Goal: Information Seeking & Learning: Learn about a topic

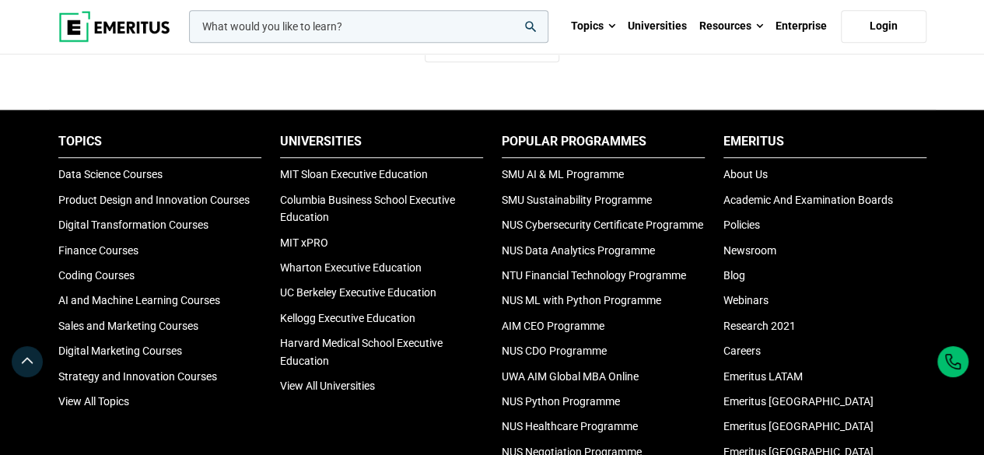
scroll to position [389, 0]
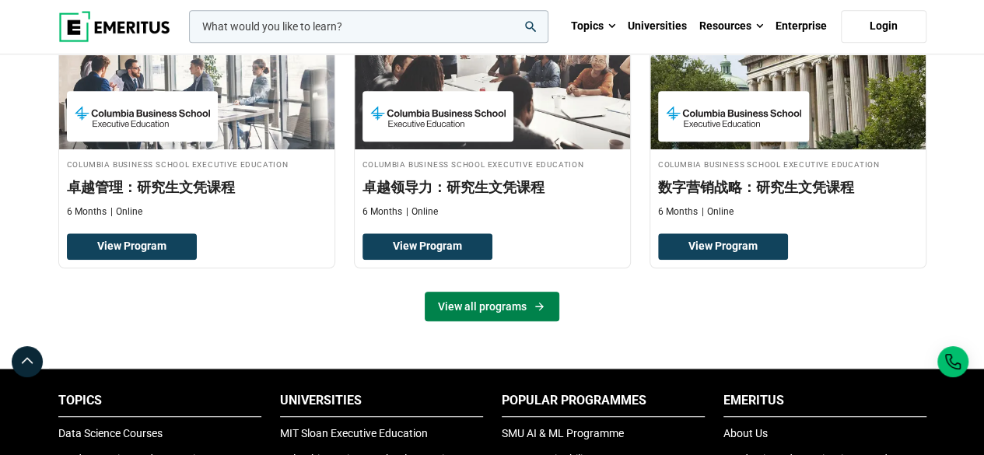
click at [514, 301] on link "View all programs" at bounding box center [492, 307] width 135 height 30
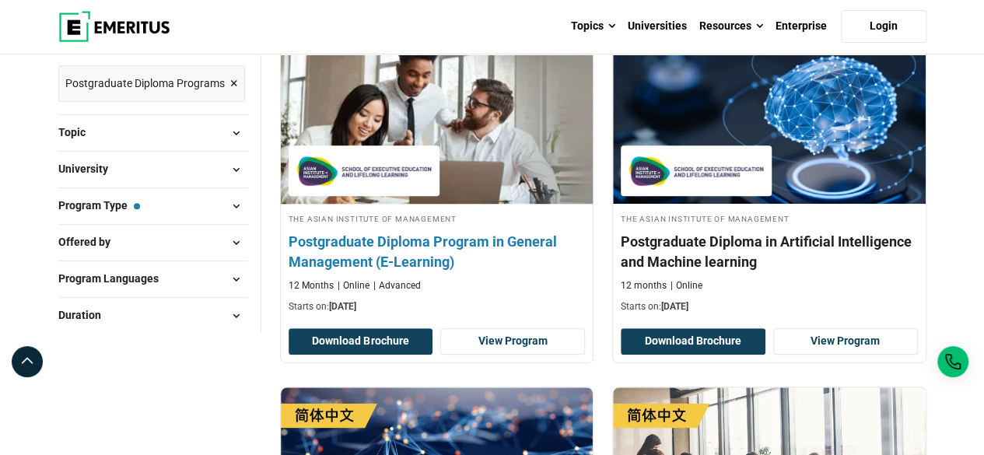
scroll to position [259, 0]
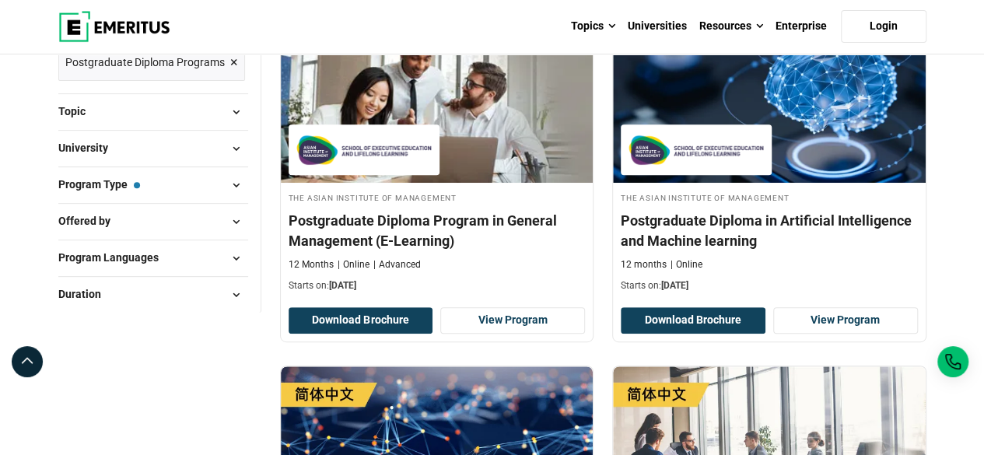
click at [211, 184] on button "Program Type — Postgraduate Diploma Programs" at bounding box center [153, 185] width 190 height 23
click at [188, 192] on button "Program Type — Postgraduate Diploma Programs" at bounding box center [153, 185] width 190 height 23
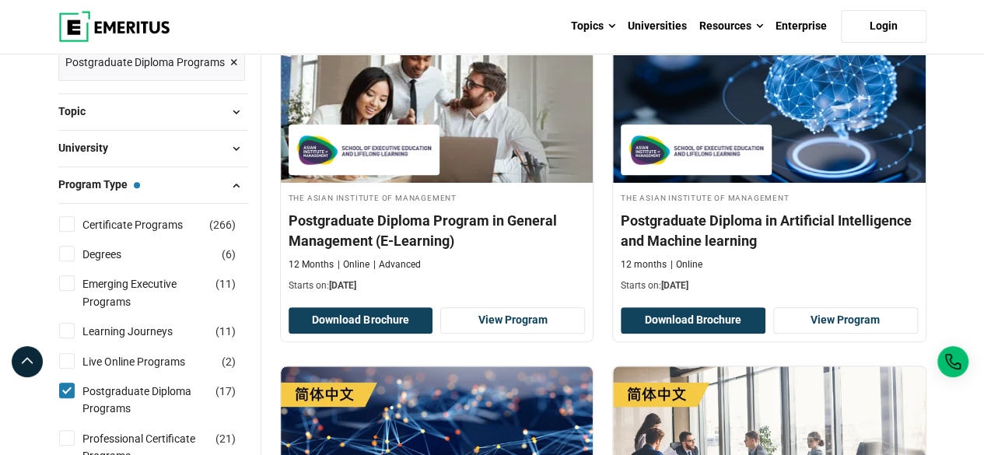
click at [65, 249] on input "Degrees ( 6 )" at bounding box center [67, 254] width 16 height 16
checkbox input "true"
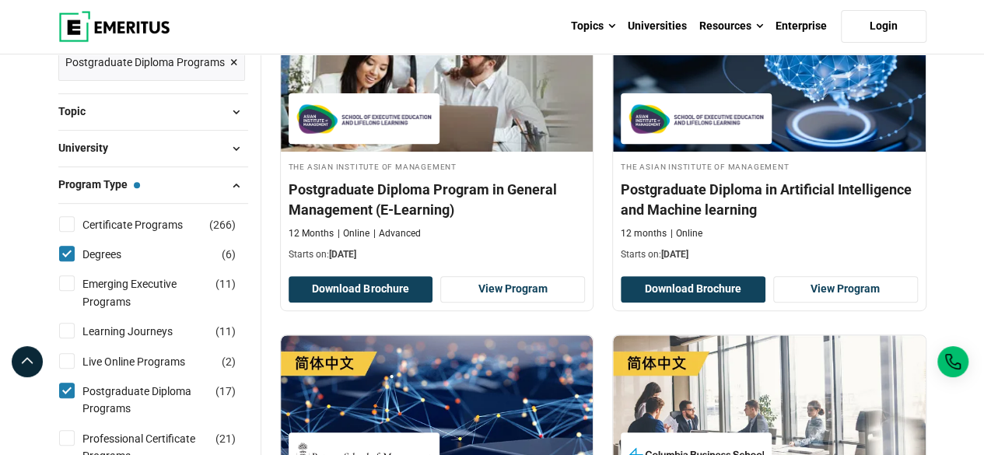
click at [67, 388] on input "Postgraduate Diploma Programs ( 17 )" at bounding box center [67, 391] width 16 height 16
checkbox input "false"
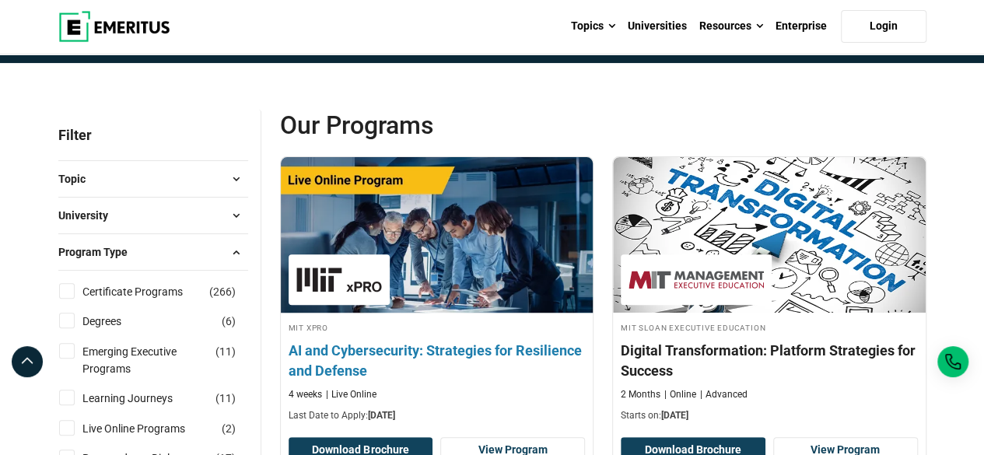
scroll to position [259, 0]
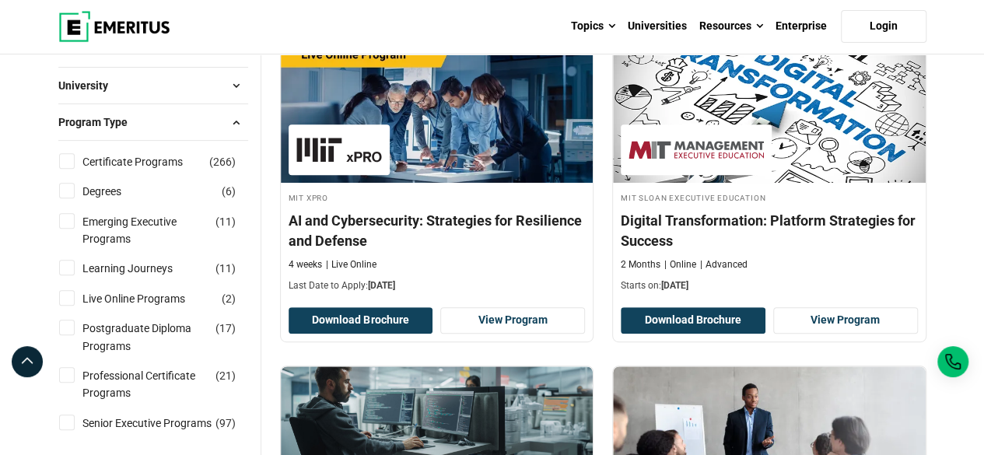
click at [65, 194] on input "Degrees ( 6 )" at bounding box center [67, 191] width 16 height 16
checkbox input "true"
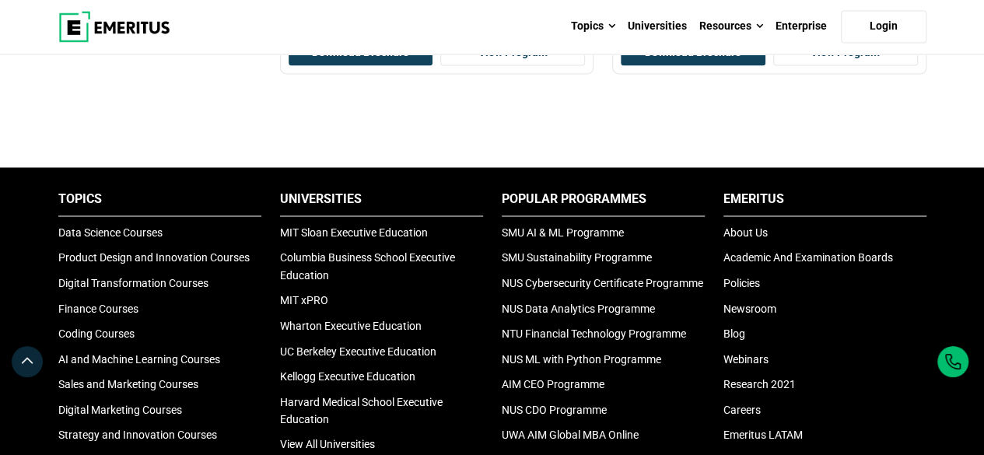
scroll to position [907, 0]
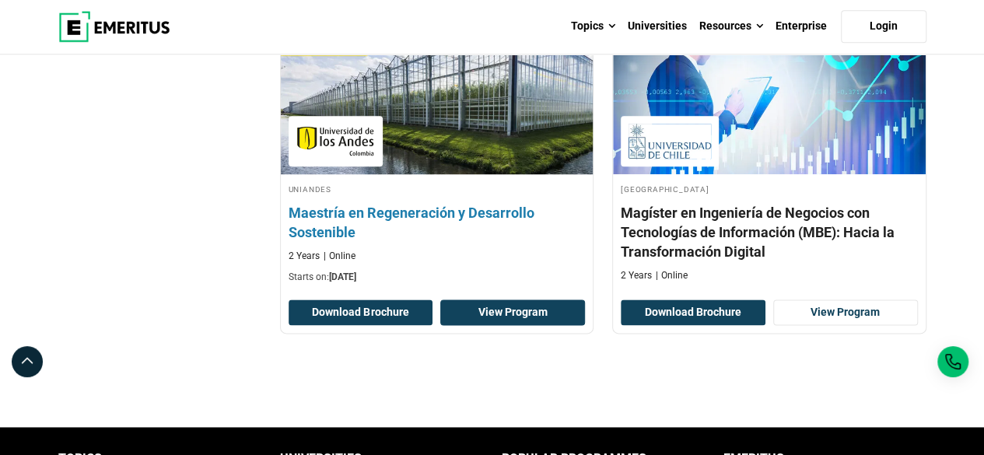
click at [479, 307] on link "View Program" at bounding box center [512, 313] width 145 height 26
